Goal: Task Accomplishment & Management: Manage account settings

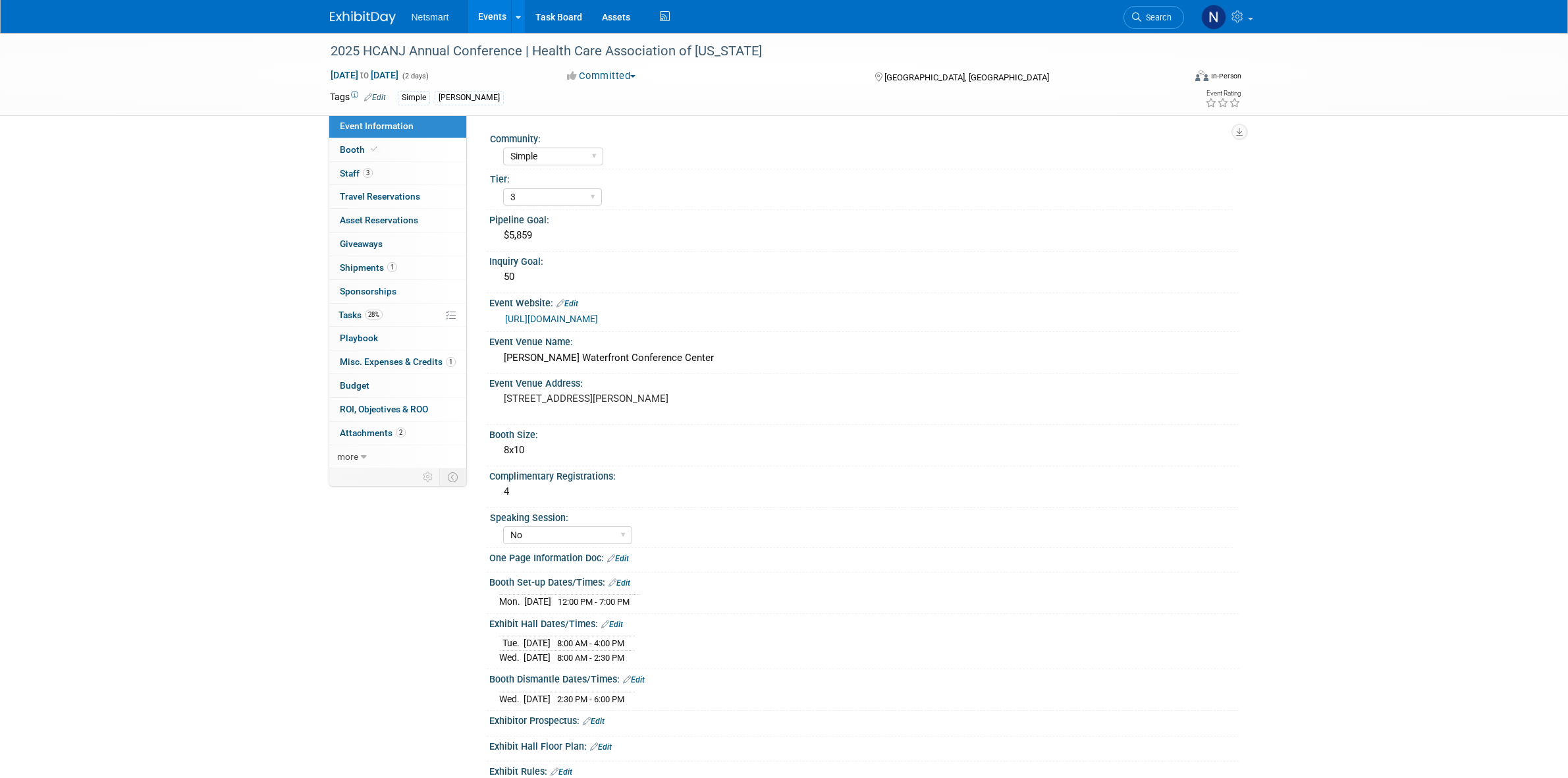
select select "Simple"
select select "3"
select select "No"
click at [385, 312] on link "28% Tasks 28%" at bounding box center [397, 316] width 137 height 23
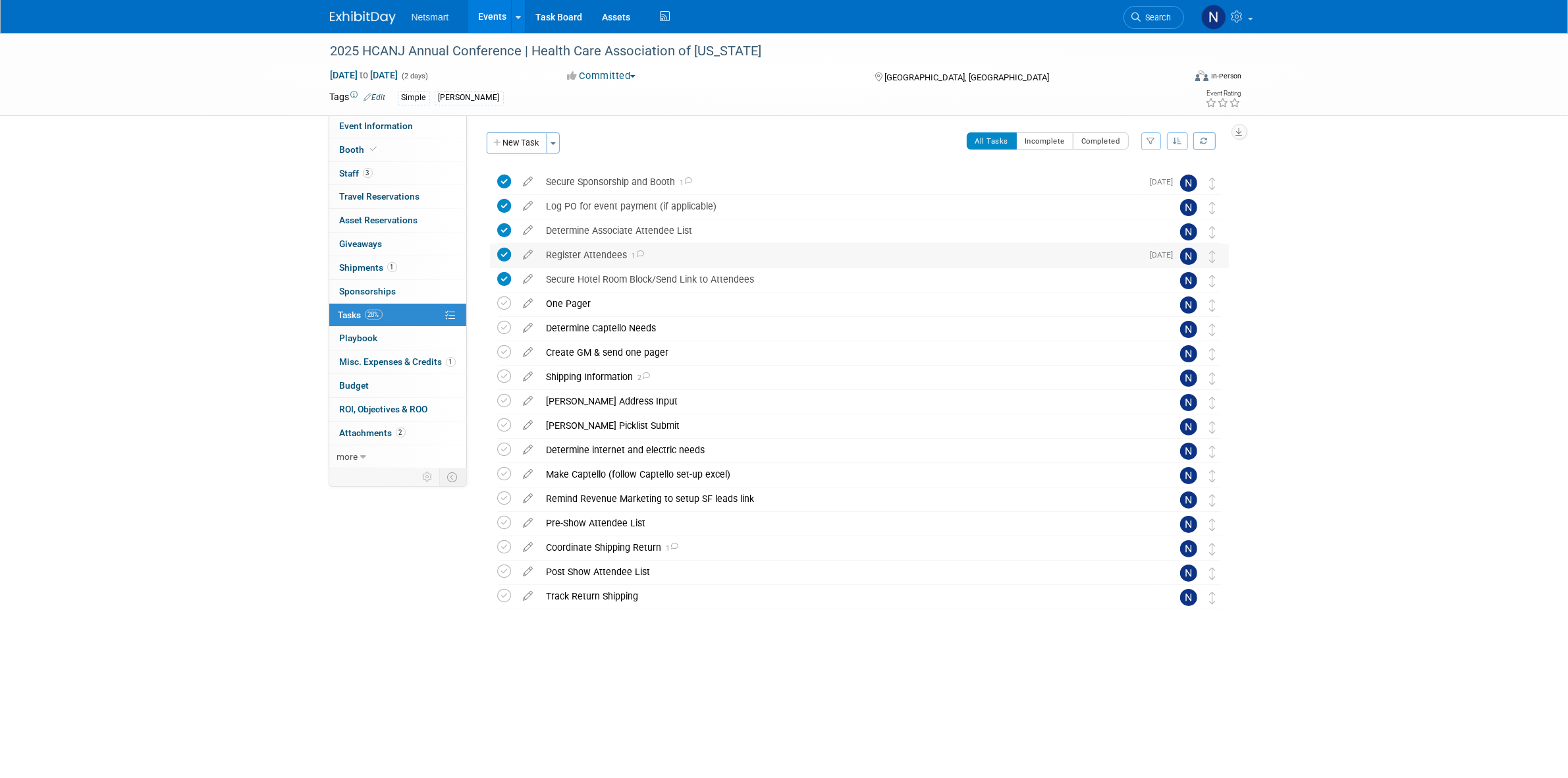
click at [601, 252] on div "Register Attendees 1" at bounding box center [841, 255] width 602 height 23
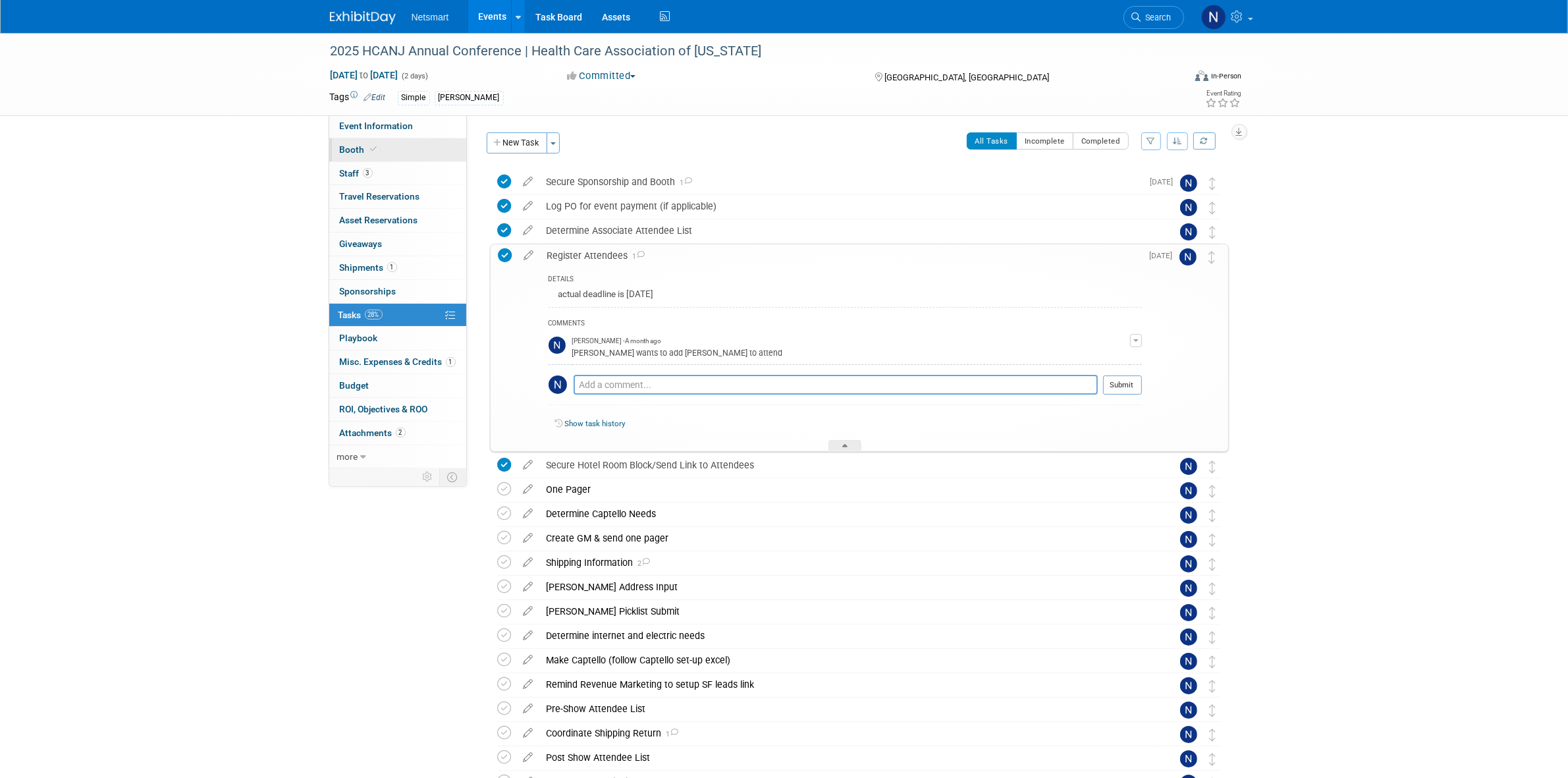
click at [371, 146] on icon at bounding box center [374, 148] width 6 height 7
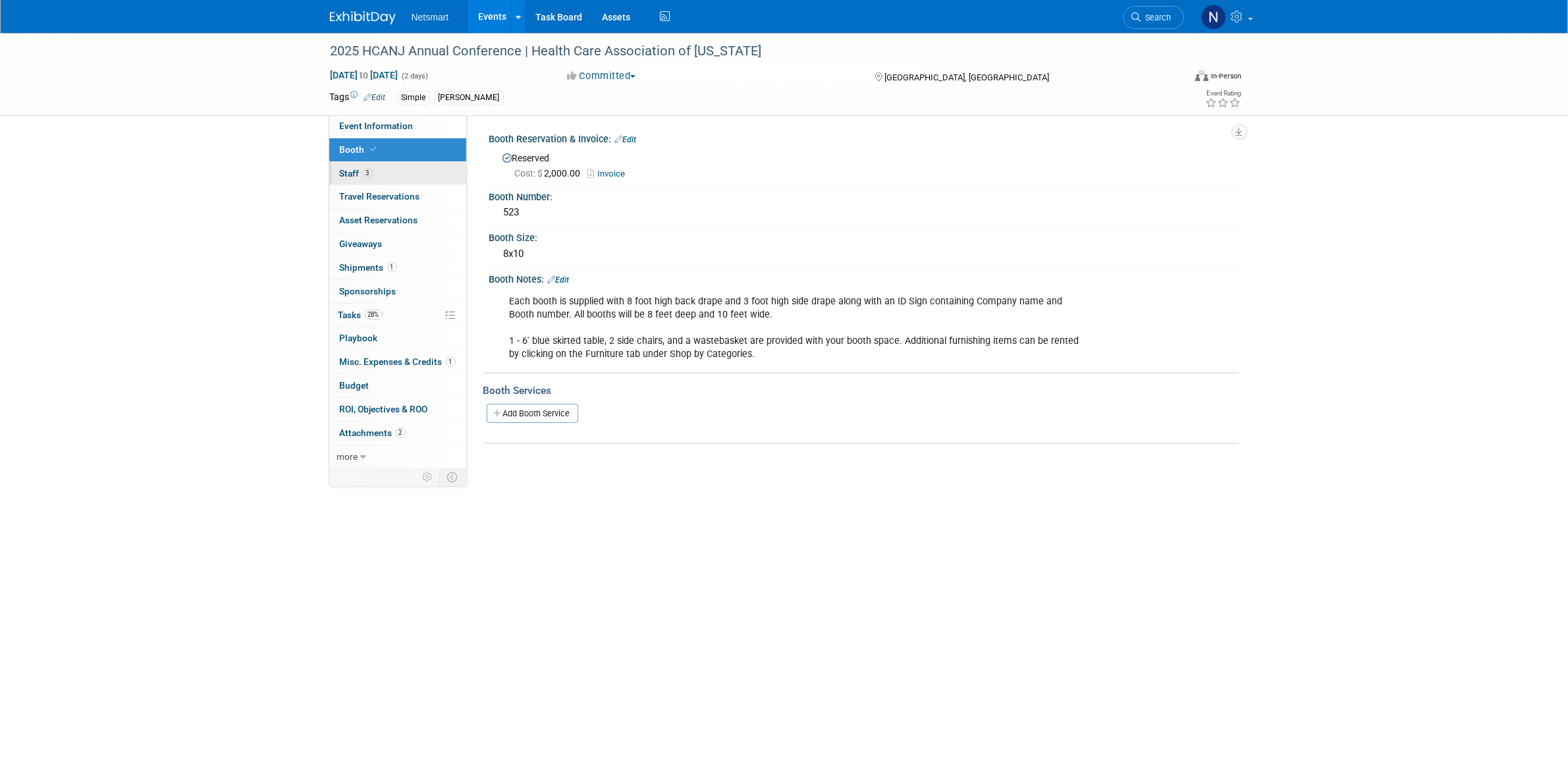
click at [366, 172] on span "3" at bounding box center [367, 173] width 10 height 10
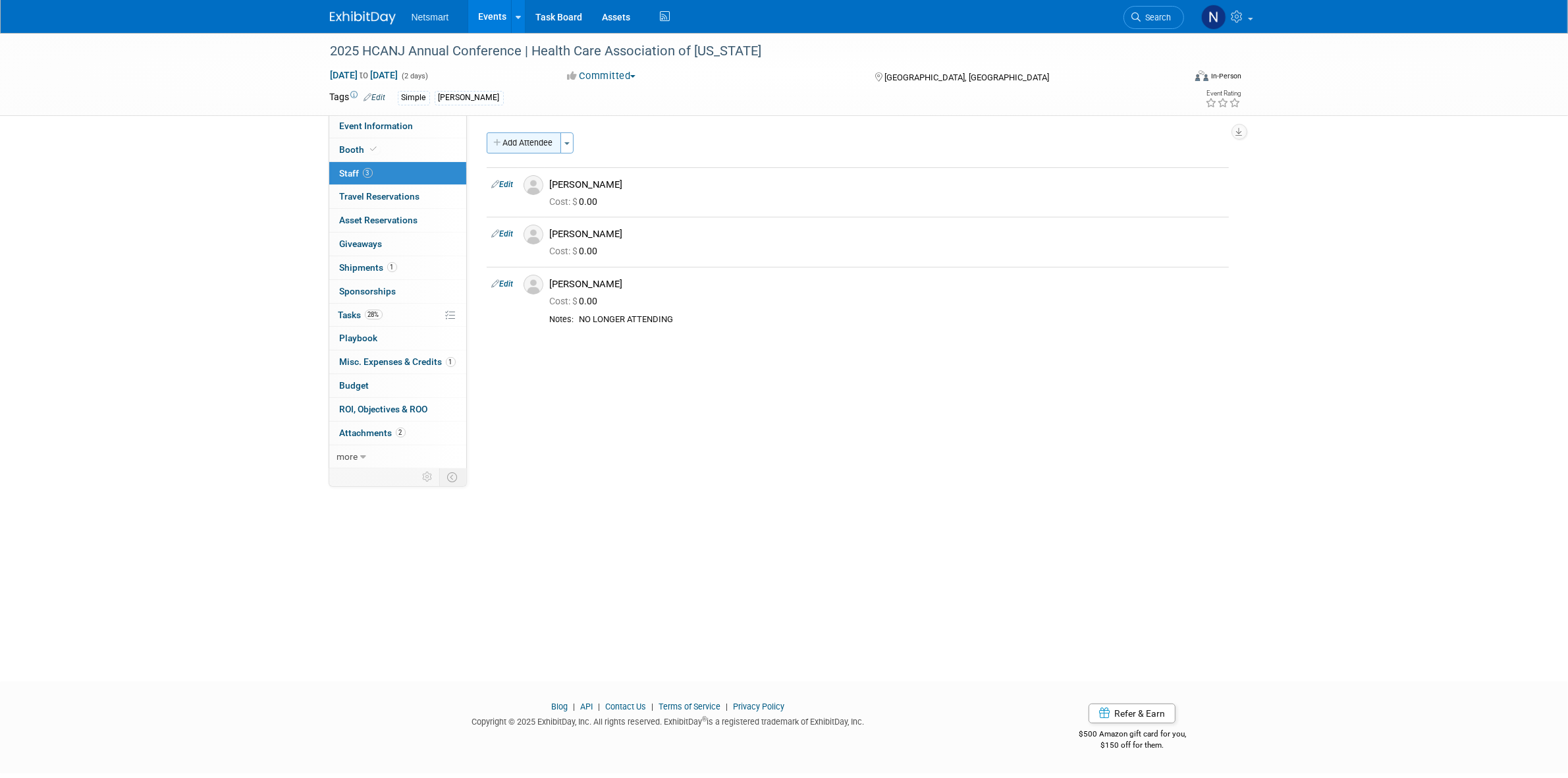
click at [534, 138] on button "Add Attendee" at bounding box center [523, 142] width 74 height 21
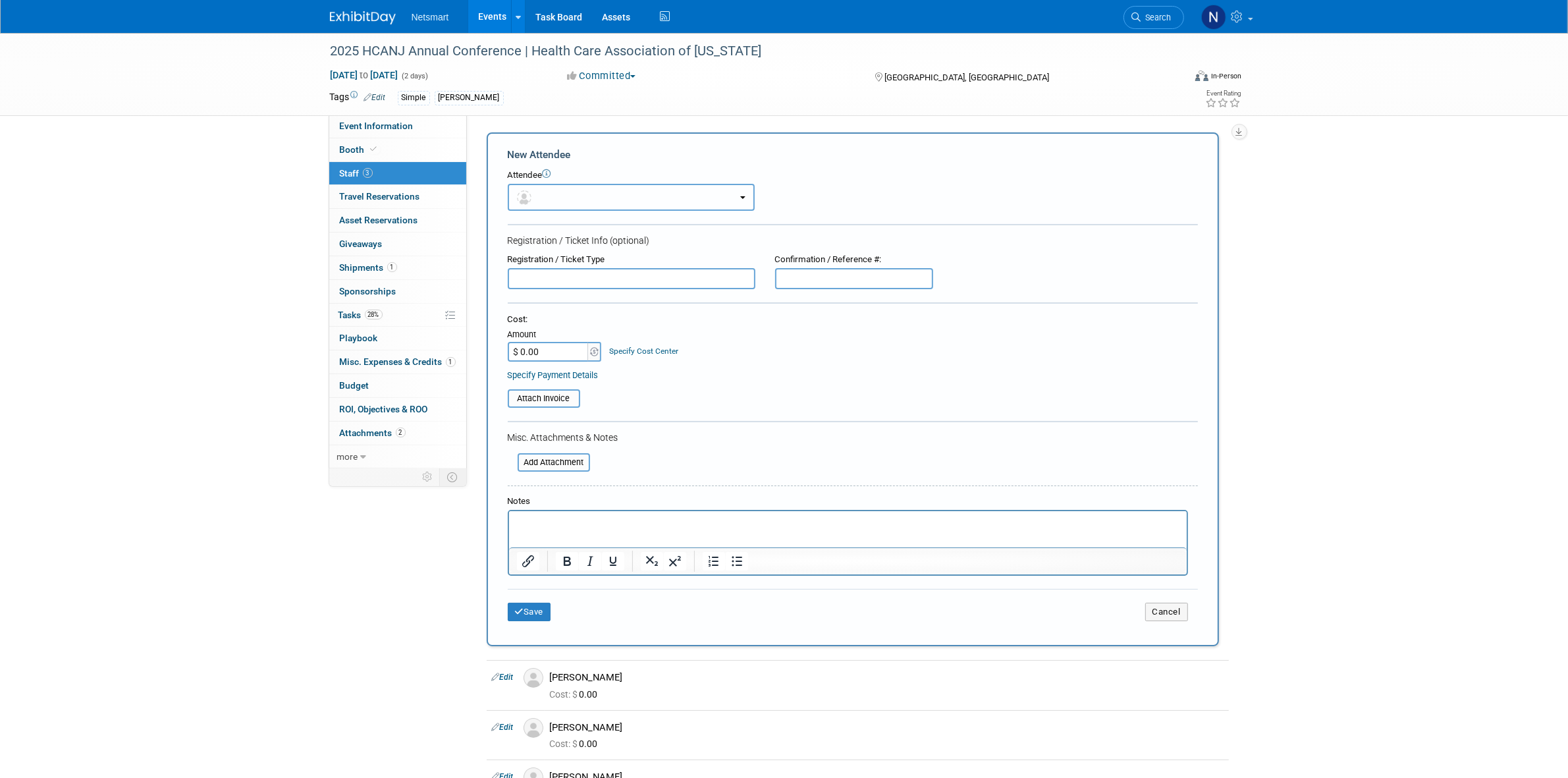
drag, startPoint x: 550, startPoint y: 192, endPoint x: 564, endPoint y: 205, distance: 19.1
click at [550, 191] on button "button" at bounding box center [631, 197] width 247 height 27
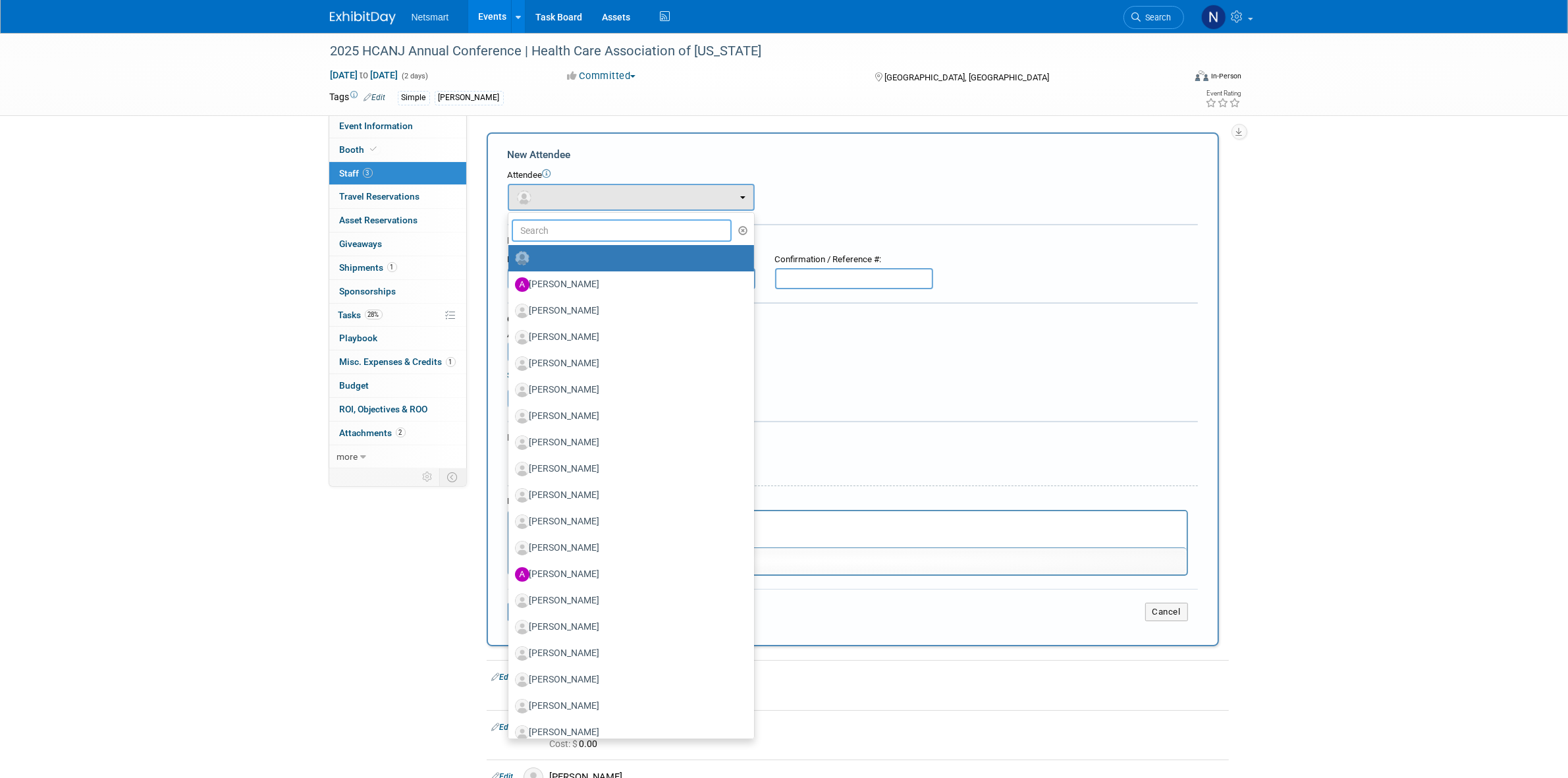
click at [562, 232] on input "text" at bounding box center [622, 230] width 220 height 23
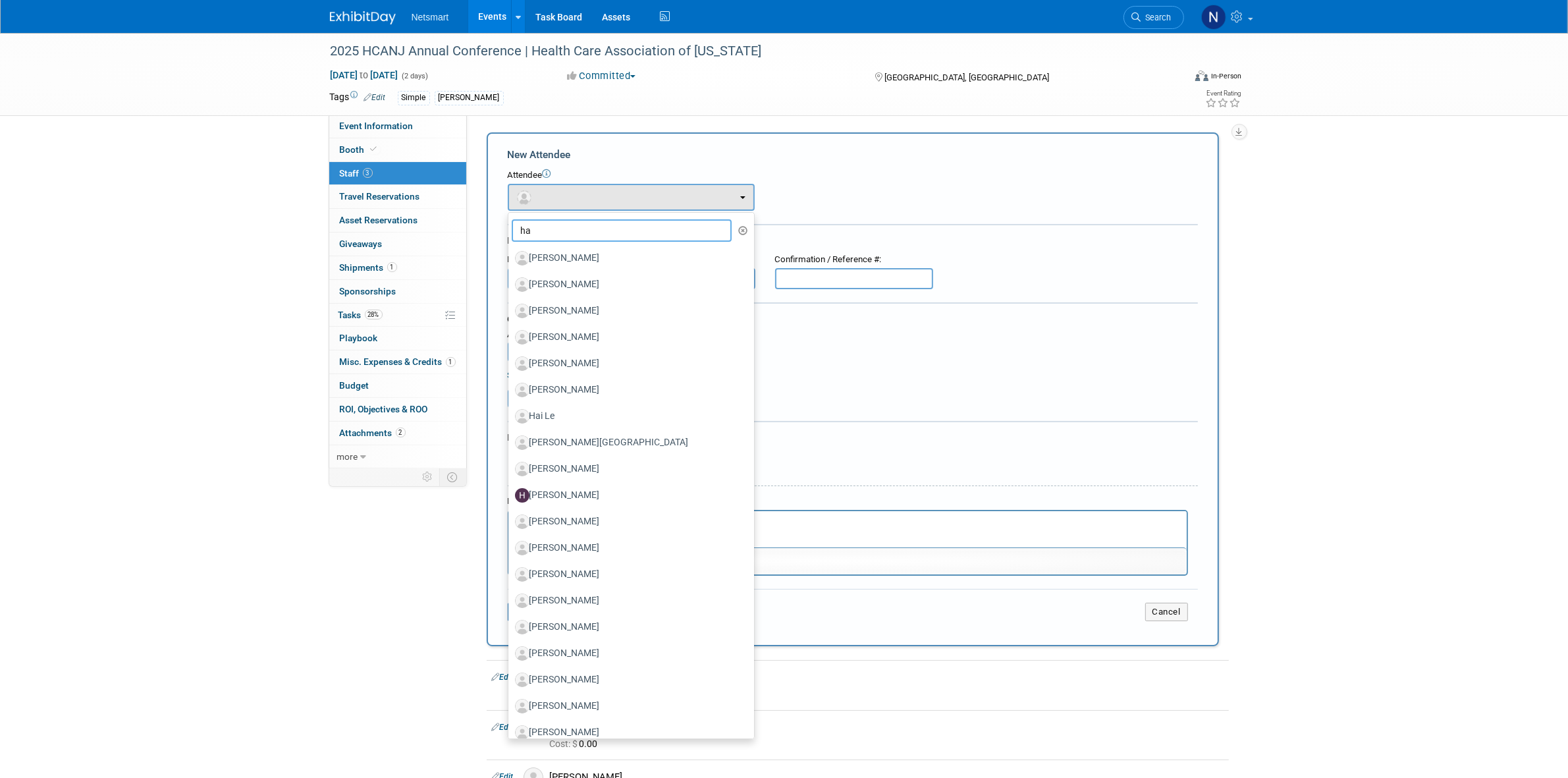
type input "hai"
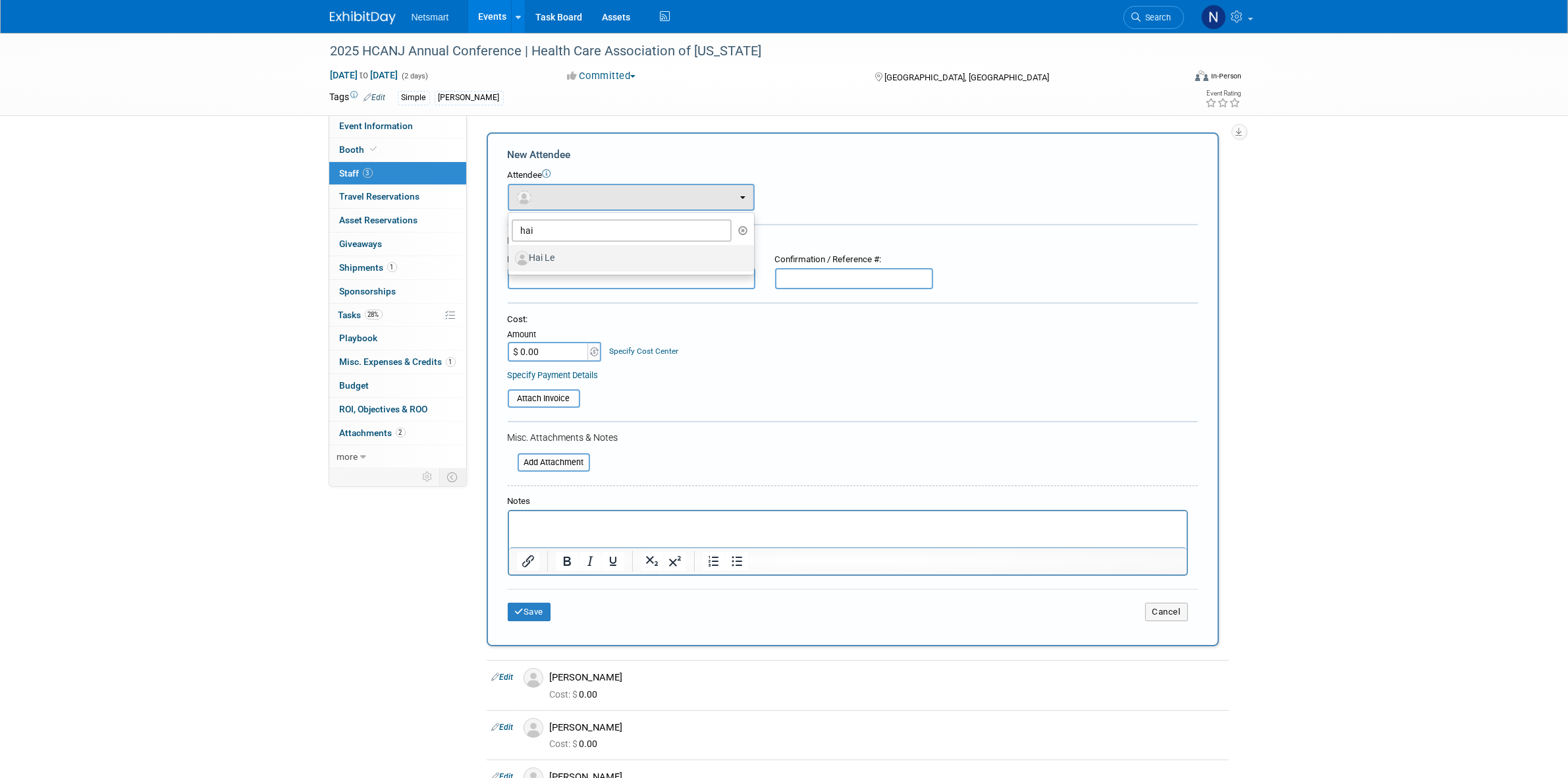
click at [560, 250] on label "Hai Le" at bounding box center [627, 258] width 226 height 21
click at [510, 252] on input "Hai Le" at bounding box center [505, 256] width 9 height 9
select select "8925a3dd-cb13-4303-bfcf-54e01fd6fdad"
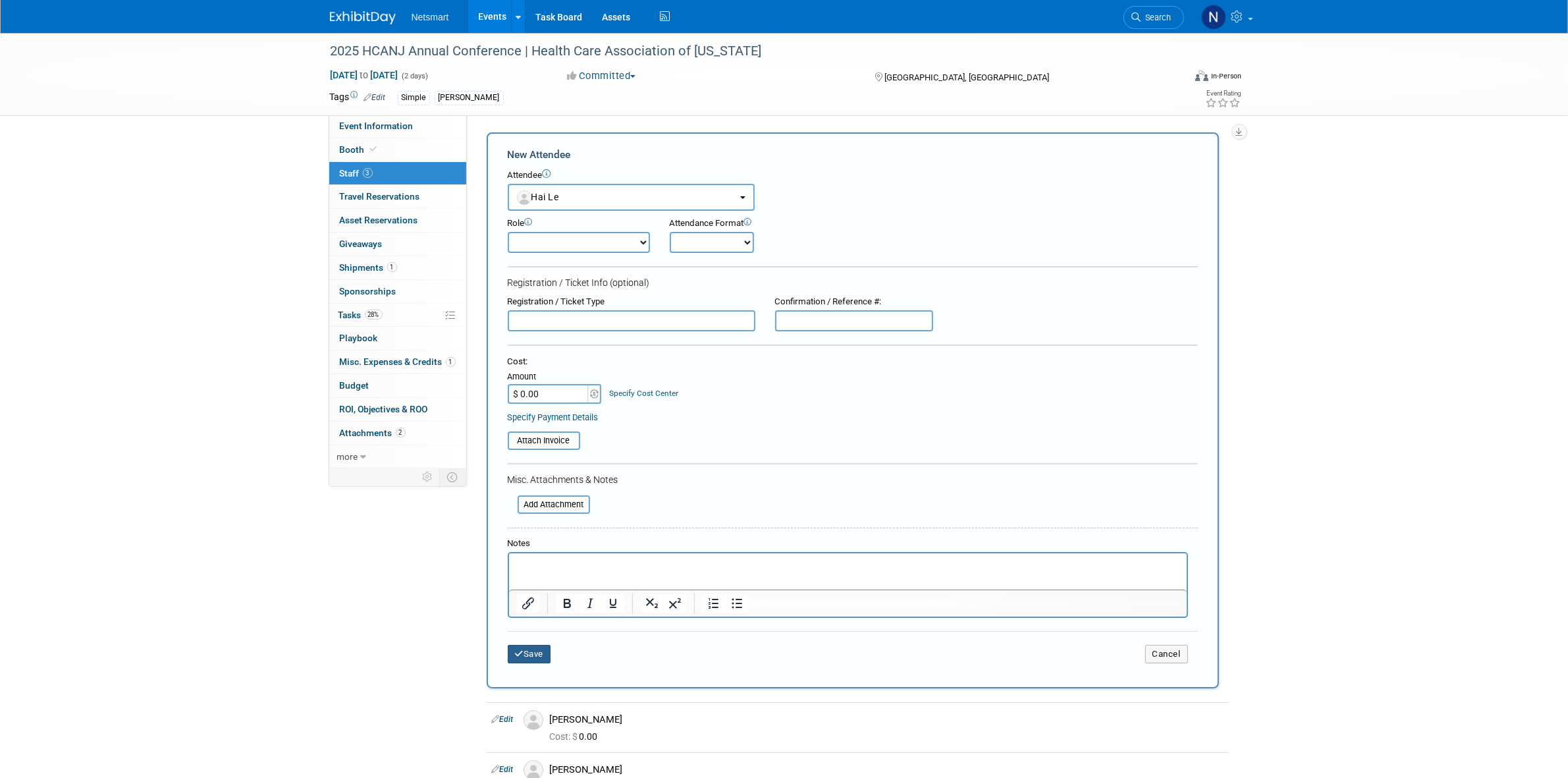
click at [528, 648] on button "Save" at bounding box center [530, 654] width 44 height 19
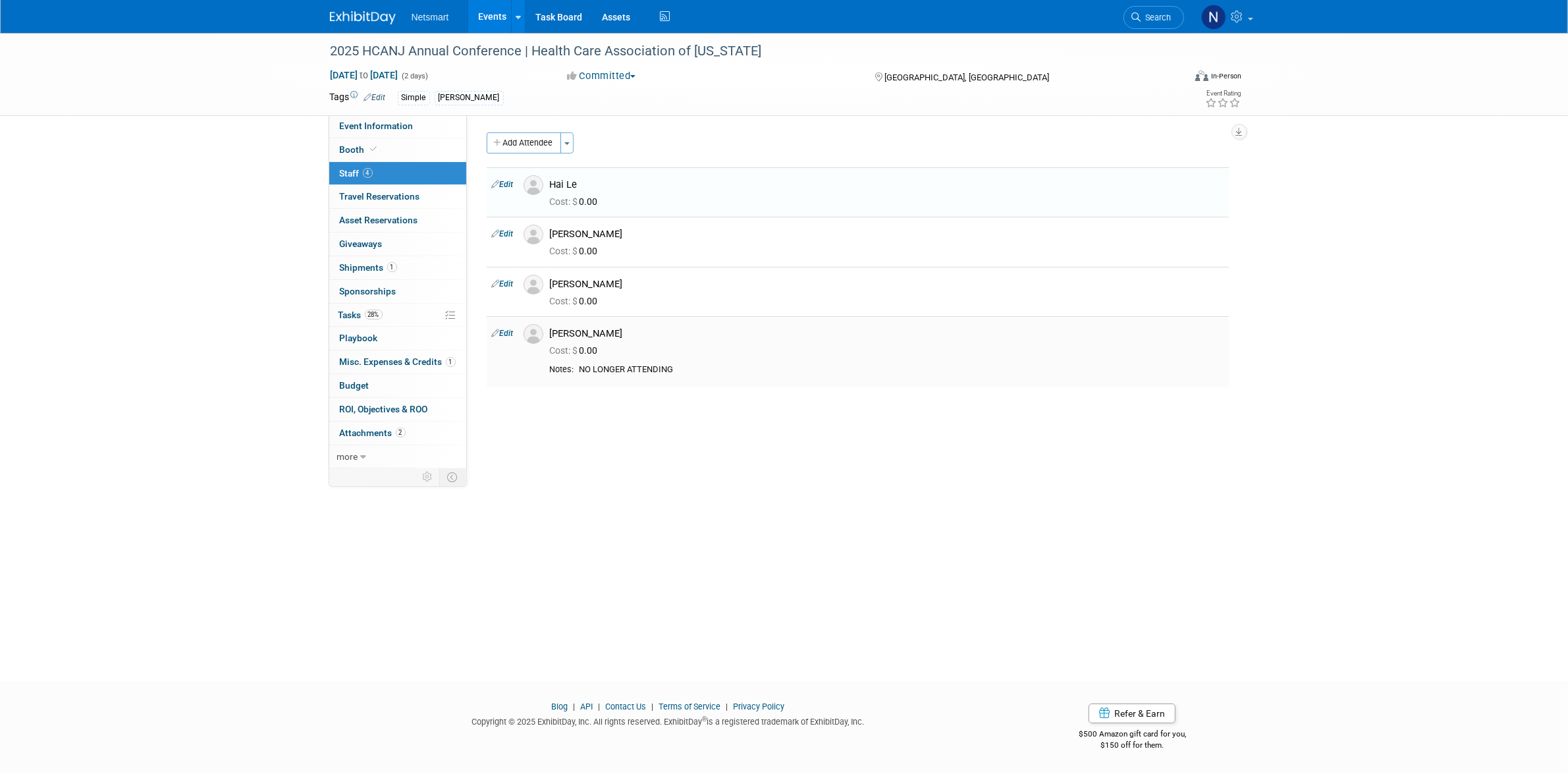
drag, startPoint x: 591, startPoint y: 331, endPoint x: 541, endPoint y: 330, distance: 50.0
click at [541, 330] on div "[PERSON_NAME]" at bounding box center [887, 332] width 694 height 16
copy div "[PERSON_NAME]"
click at [509, 183] on link "Edit" at bounding box center [503, 184] width 22 height 9
select select "8925a3dd-cb13-4303-bfcf-54e01fd6fdad"
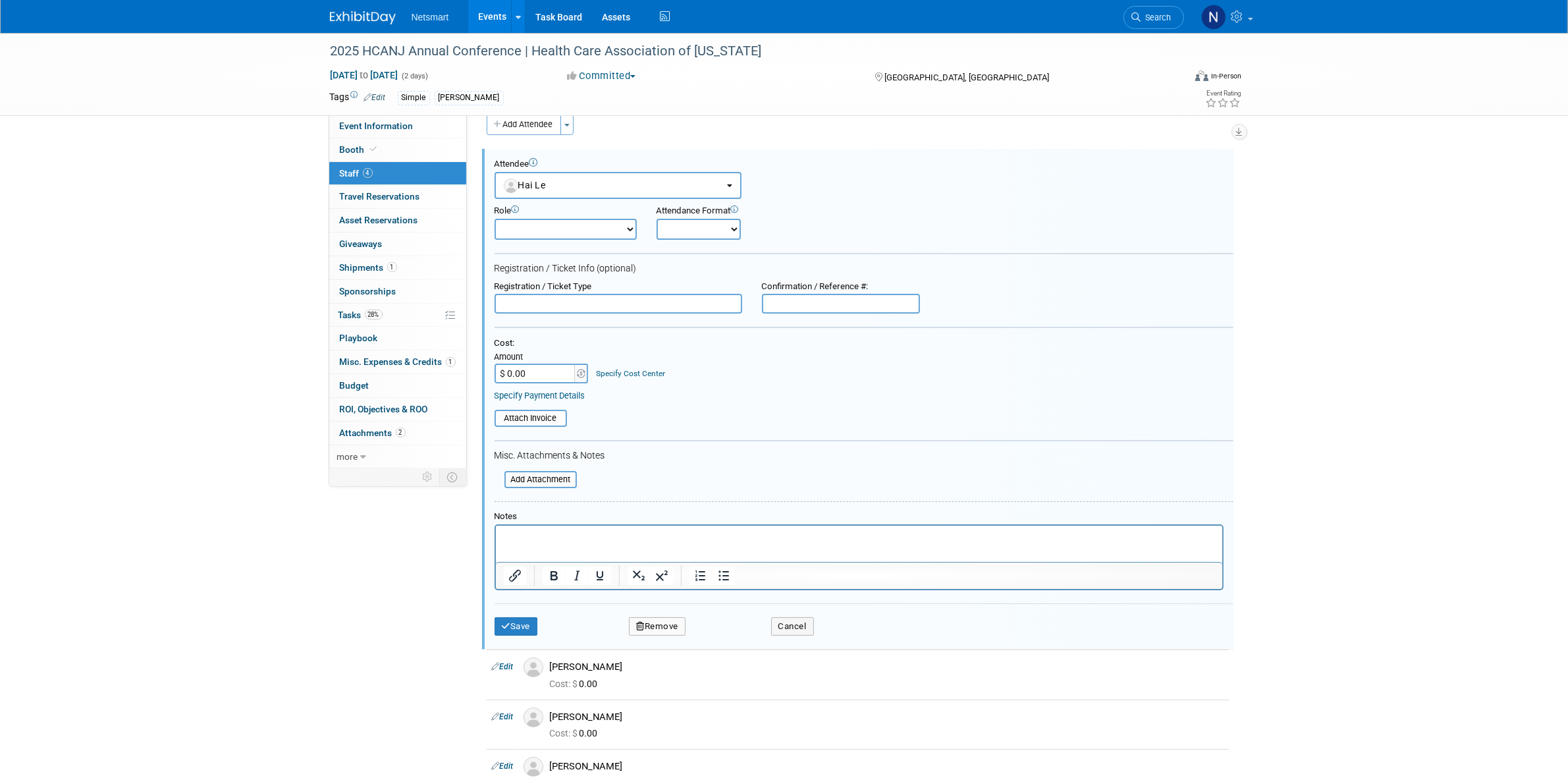
drag, startPoint x: 617, startPoint y: 524, endPoint x: 615, endPoint y: 534, distance: 10.2
click at [615, 534] on html at bounding box center [859, 535] width 727 height 19
click at [535, 626] on button "Save" at bounding box center [516, 626] width 44 height 19
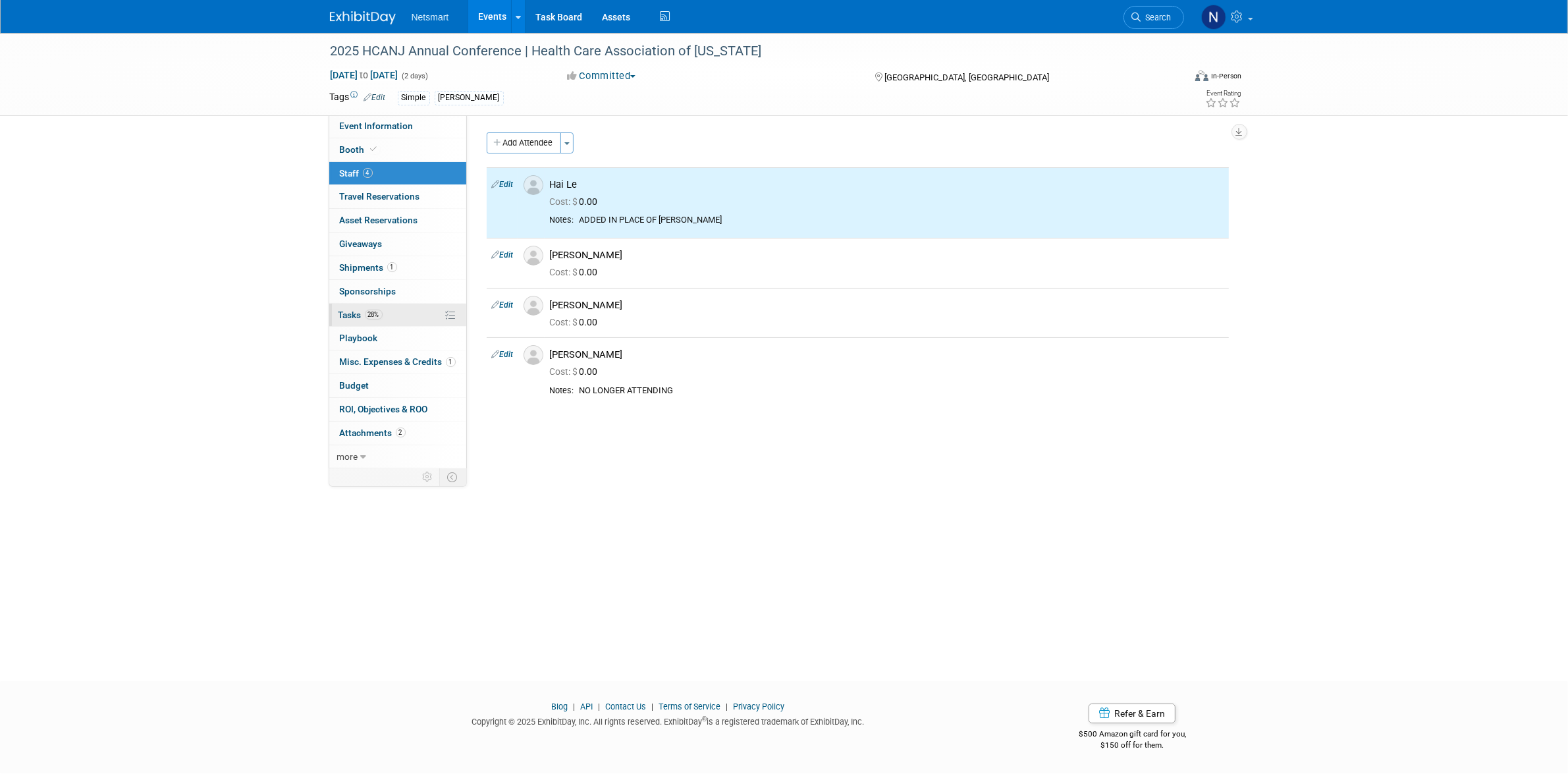
click at [377, 312] on span "28%" at bounding box center [373, 314] width 18 height 10
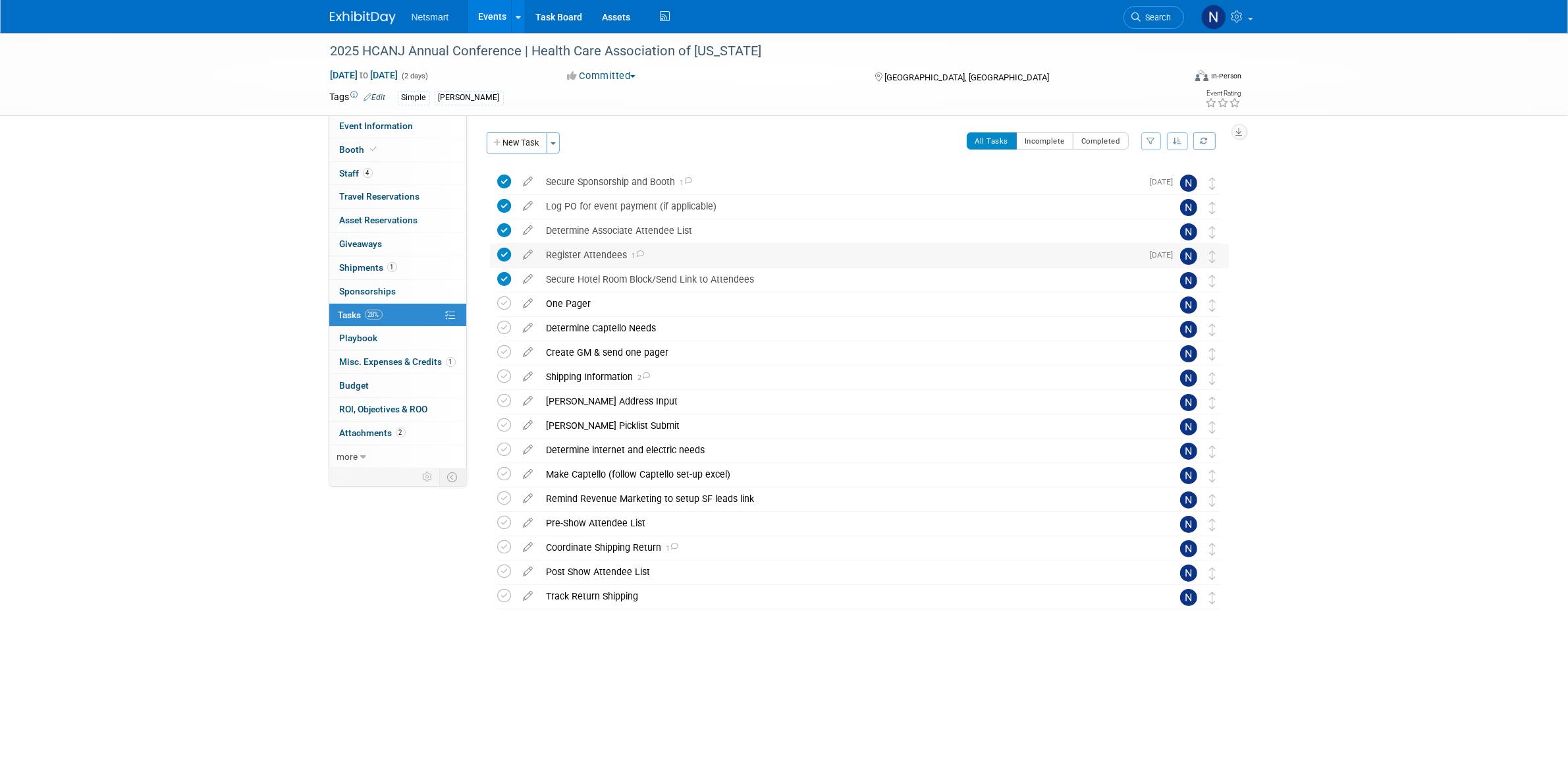
click at [502, 252] on icon at bounding box center [505, 255] width 14 height 14
click at [584, 261] on div "Register Attendees 1" at bounding box center [841, 255] width 602 height 23
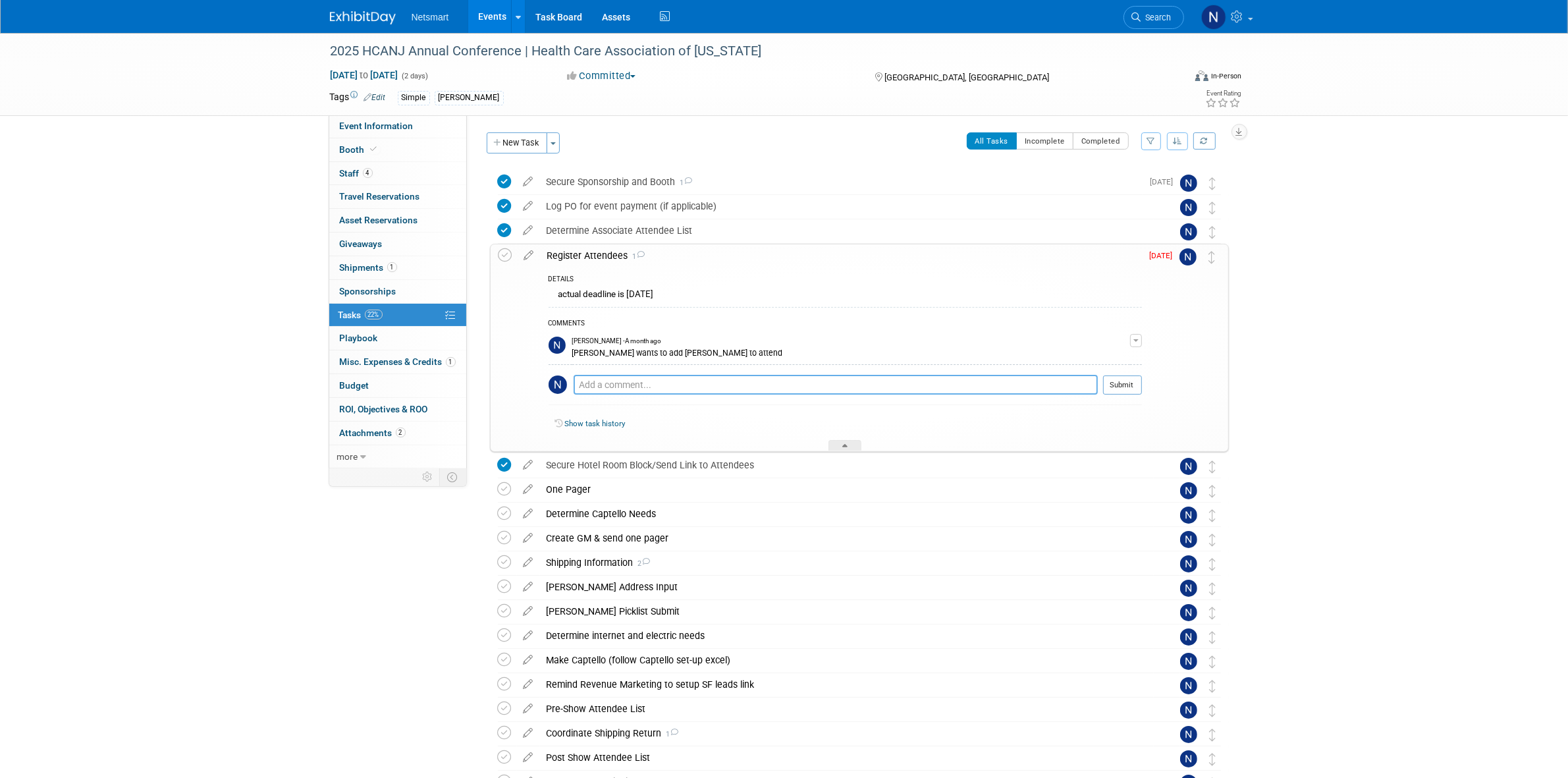
click at [630, 384] on textarea at bounding box center [835, 384] width 524 height 20
type textarea "reached out to register Hai instead of [PERSON_NAME]"
drag, startPoint x: 1122, startPoint y: 385, endPoint x: 1120, endPoint y: 393, distance: 8.2
click at [1121, 385] on button "Submit" at bounding box center [1123, 384] width 39 height 20
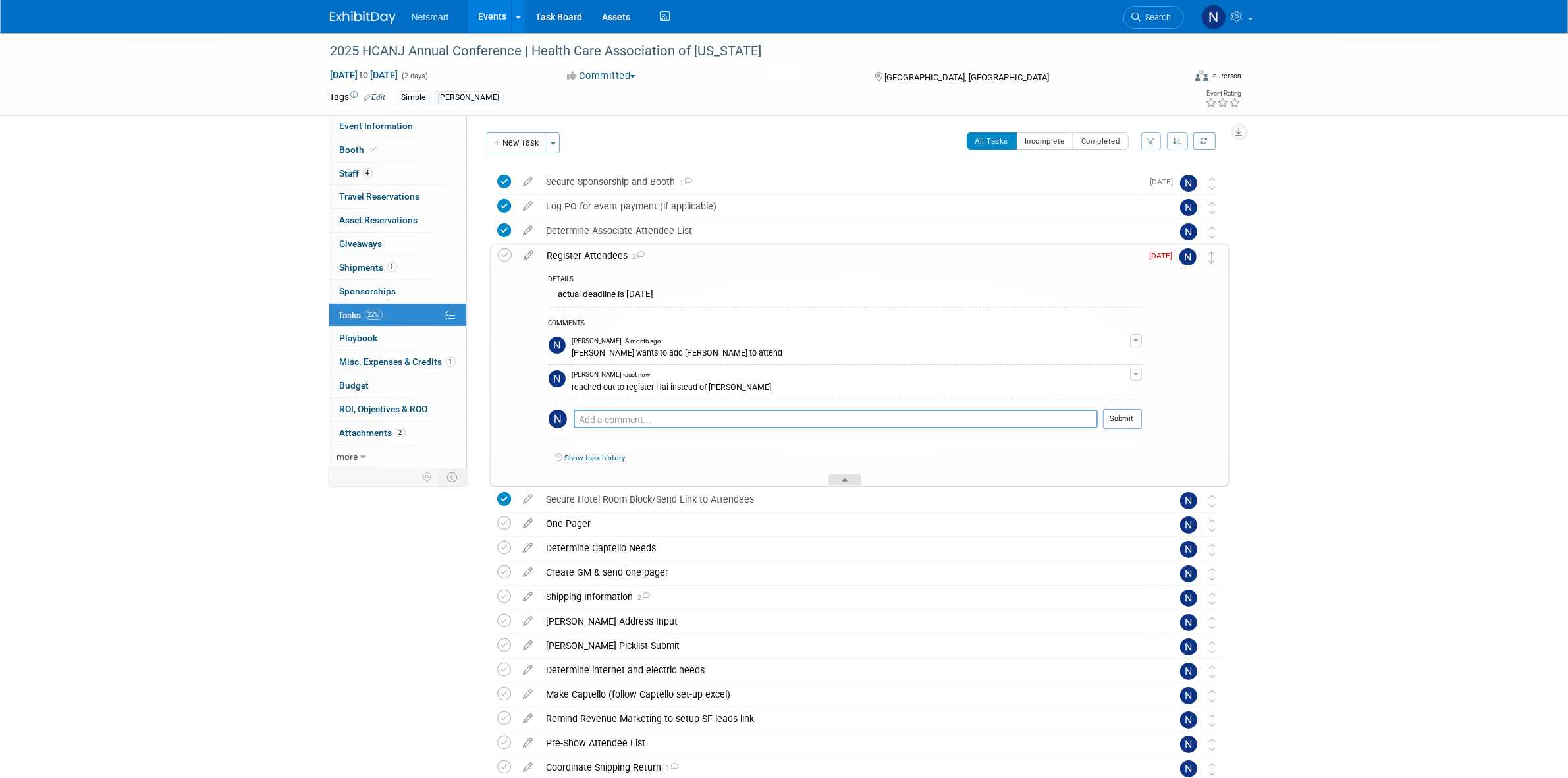
click at [840, 485] on div at bounding box center [845, 480] width 33 height 11
